Goal: Information Seeking & Learning: Learn about a topic

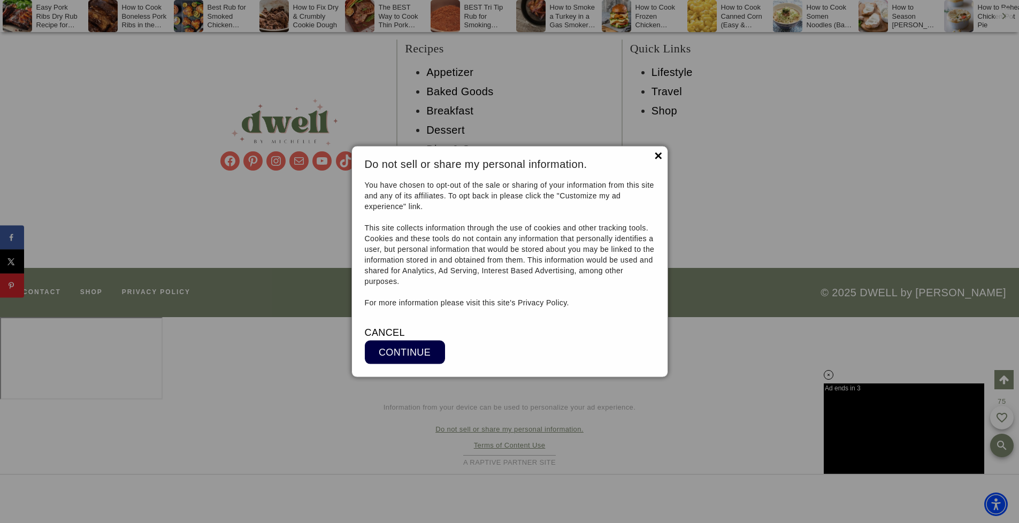
scroll to position [9653, 0]
